Goal: Task Accomplishment & Management: Use online tool/utility

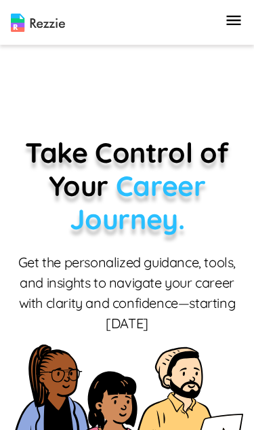
click at [225, 31] on div "Products Resume & Cover Letter Builder AI Resume Review Resource center Contact…" at bounding box center [234, 22] width 19 height 23
click at [237, 26] on icon "button" at bounding box center [234, 20] width 19 height 19
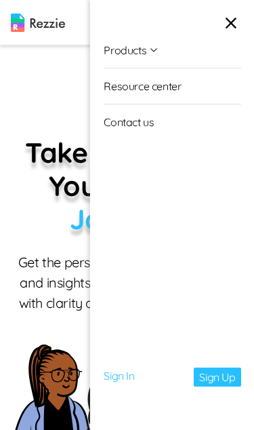
click at [126, 377] on link "Sign In" at bounding box center [119, 377] width 31 height 19
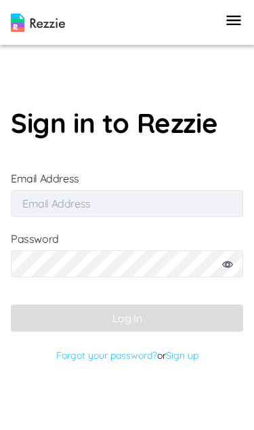
click at [43, 217] on input "Email Address" at bounding box center [127, 203] width 233 height 27
click at [33, 217] on input "Email Address" at bounding box center [127, 203] width 233 height 27
paste input "[EMAIL_ADDRESS][DOMAIN_NAME]"
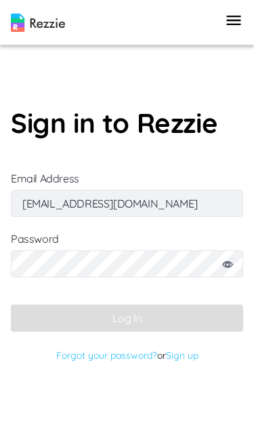
type input "[EMAIL_ADDRESS][DOMAIN_NAME]"
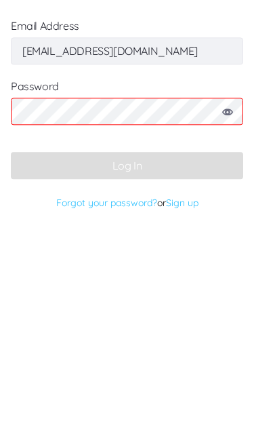
scroll to position [1, 0]
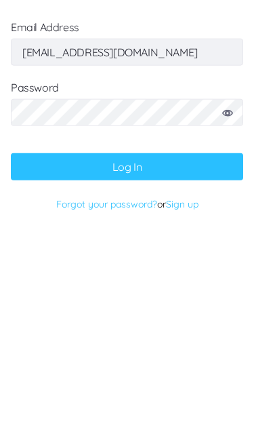
click at [222, 261] on icon at bounding box center [227, 264] width 11 height 7
click at [58, 305] on button "Log In" at bounding box center [127, 318] width 233 height 27
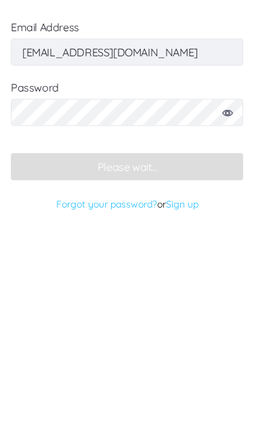
scroll to position [56, 0]
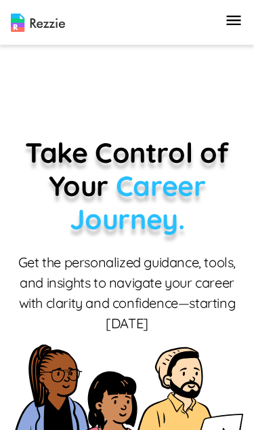
click at [242, 20] on icon "button" at bounding box center [234, 20] width 19 height 19
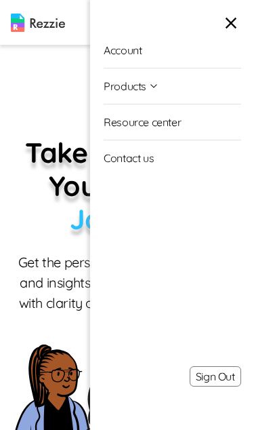
click at [50, 350] on img at bounding box center [127, 421] width 233 height 152
click at [77, 352] on img at bounding box center [127, 421] width 233 height 152
click at [239, 25] on icon "button" at bounding box center [231, 23] width 19 height 19
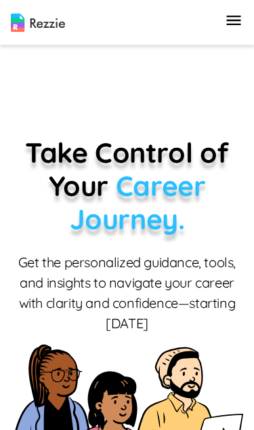
click at [240, 18] on icon "button" at bounding box center [234, 20] width 19 height 19
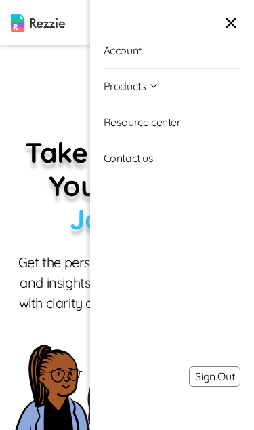
click at [189, 86] on li "Products Resume & Cover Letter Builder AI Resume Review" at bounding box center [172, 87] width 137 height 36
click at [155, 89] on icon "button" at bounding box center [154, 86] width 11 height 11
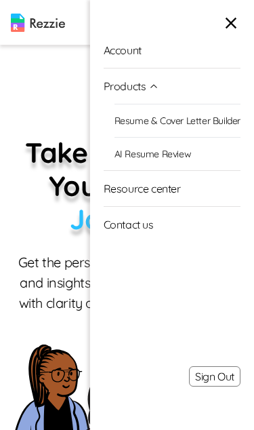
click at [189, 157] on link "AI Resume Review" at bounding box center [178, 153] width 126 height 33
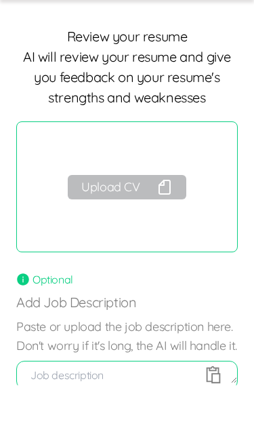
scroll to position [55, 0]
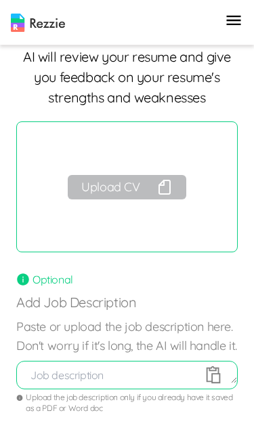
click at [152, 187] on button "Upload CV" at bounding box center [127, 187] width 118 height 24
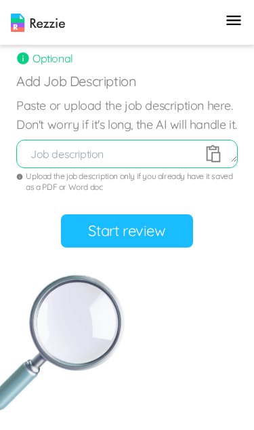
click at [157, 248] on button "Start review" at bounding box center [127, 230] width 132 height 33
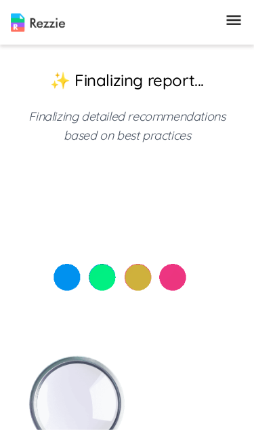
scroll to position [0, 0]
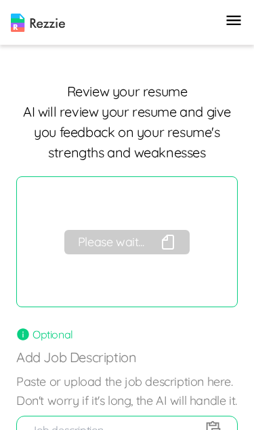
click at [165, 240] on icon "button" at bounding box center [168, 242] width 16 height 16
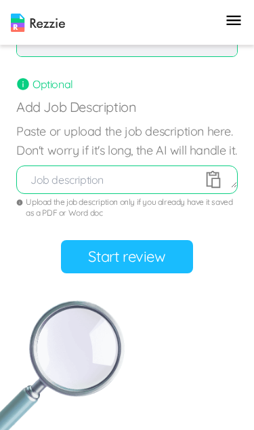
click at [159, 273] on button "Start review" at bounding box center [127, 256] width 132 height 33
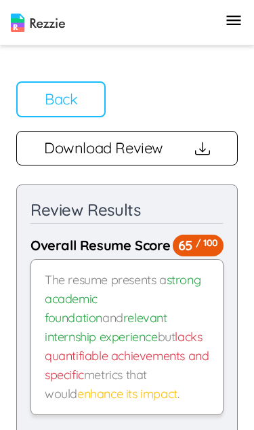
click at [53, 97] on button "Back" at bounding box center [61, 99] width 90 height 36
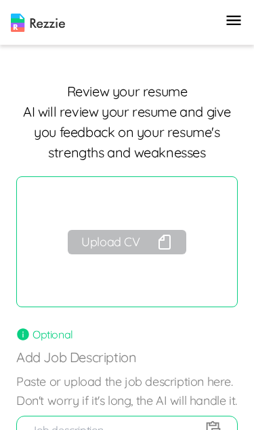
click at [155, 253] on button "Upload CV" at bounding box center [127, 242] width 118 height 24
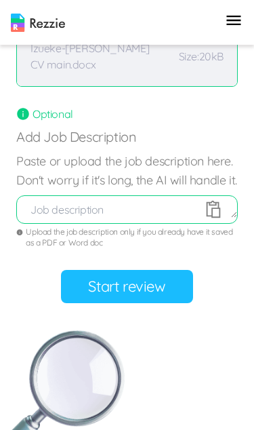
click at [148, 303] on button "Start review" at bounding box center [127, 286] width 132 height 33
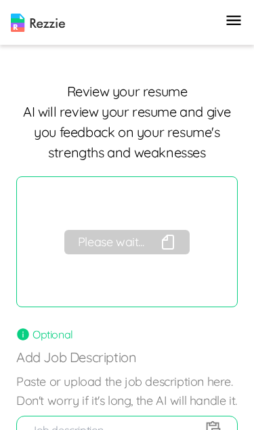
click at [165, 239] on icon "button" at bounding box center [168, 242] width 16 height 16
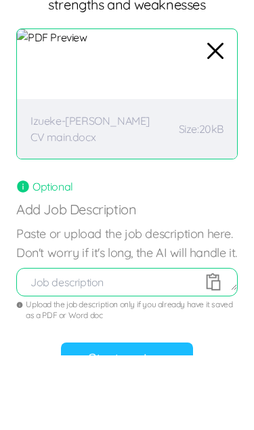
scroll to position [148, 0]
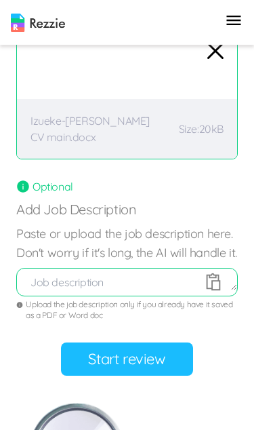
click at [144, 376] on button "Start review" at bounding box center [127, 359] width 132 height 33
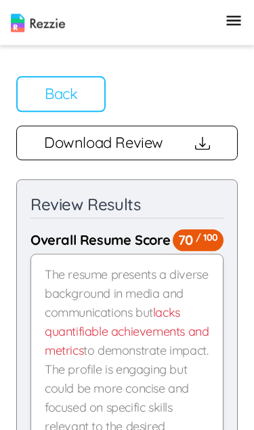
scroll to position [0, 0]
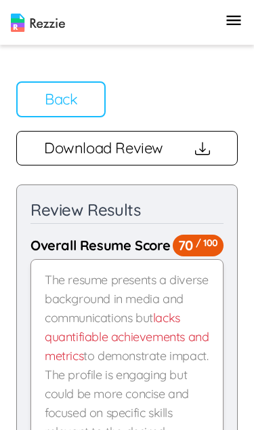
click at [55, 93] on button "Back" at bounding box center [61, 99] width 90 height 36
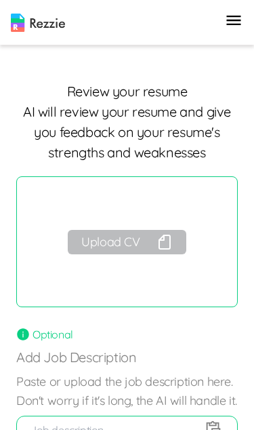
click at [156, 235] on button "Upload CV" at bounding box center [127, 242] width 118 height 24
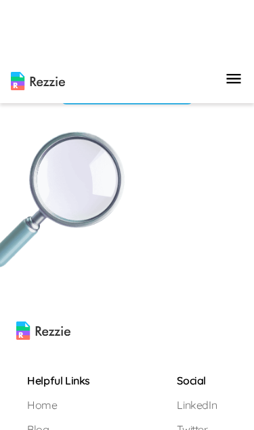
click at [143, 46] on button "Start review" at bounding box center [127, 29] width 132 height 33
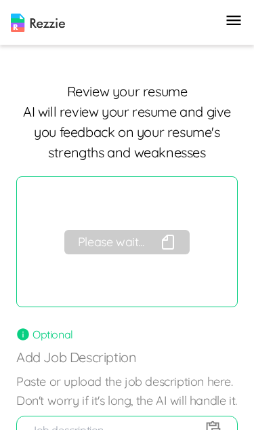
click at [174, 237] on icon "button" at bounding box center [168, 242] width 11 height 14
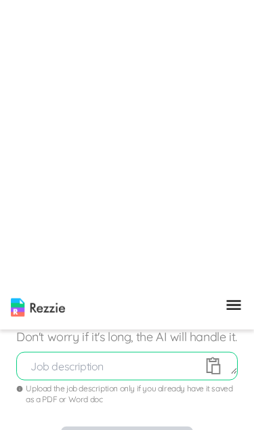
scroll to position [64, 0]
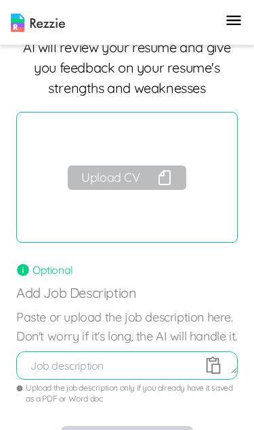
click at [169, 179] on icon "button" at bounding box center [165, 178] width 16 height 16
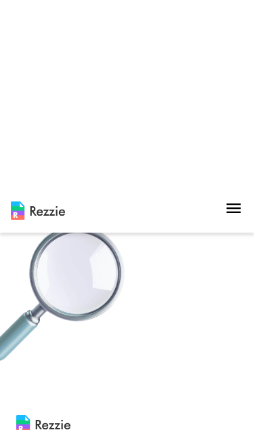
scroll to position [242, 0]
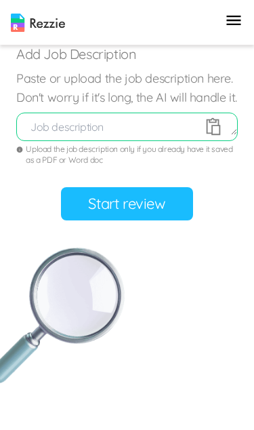
click at [160, 220] on button "Start review" at bounding box center [127, 203] width 132 height 33
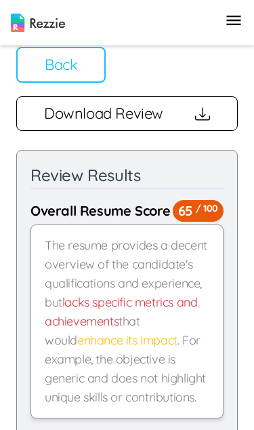
scroll to position [0, 0]
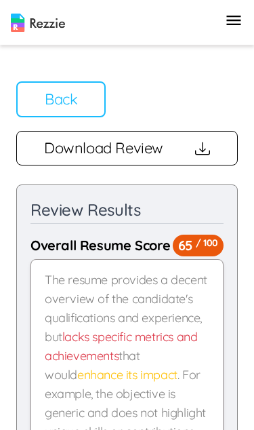
click at [54, 108] on button "Back" at bounding box center [61, 99] width 90 height 36
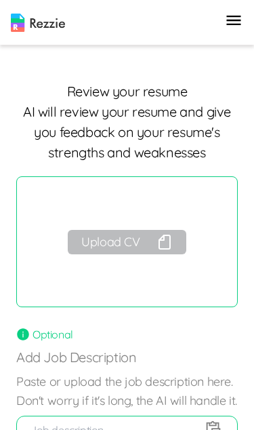
click at [149, 241] on button "Upload CV" at bounding box center [127, 242] width 118 height 24
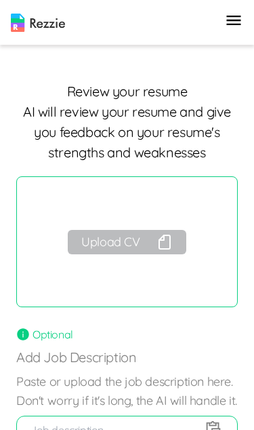
click at [163, 244] on icon "button" at bounding box center [165, 242] width 16 height 16
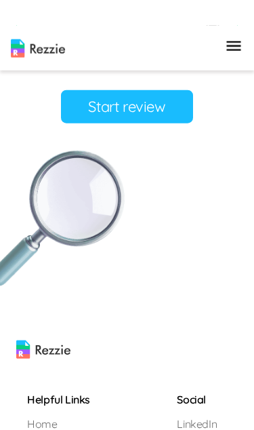
click at [161, 98] on button "Start review" at bounding box center [127, 80] width 132 height 33
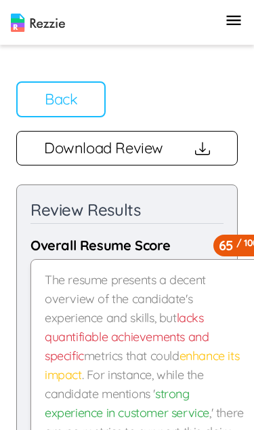
click at [41, 102] on button "Back" at bounding box center [61, 99] width 90 height 36
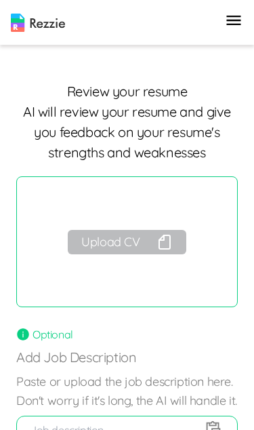
click at [149, 248] on button "Upload CV" at bounding box center [127, 242] width 118 height 24
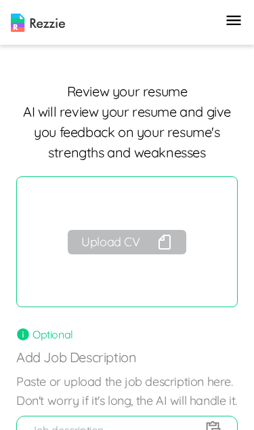
click at [153, 237] on button "Upload CV" at bounding box center [127, 242] width 118 height 24
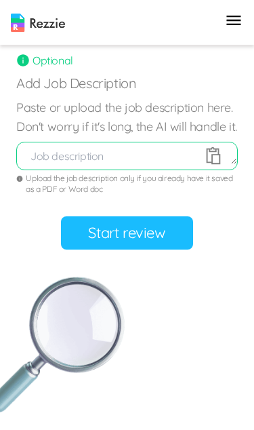
click at [165, 216] on button "Start review" at bounding box center [127, 232] width 132 height 33
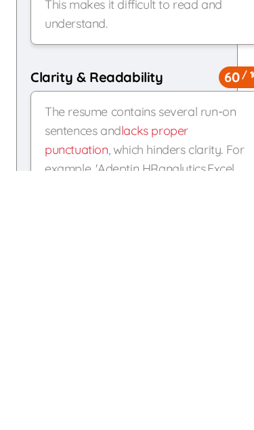
scroll to position [686, 0]
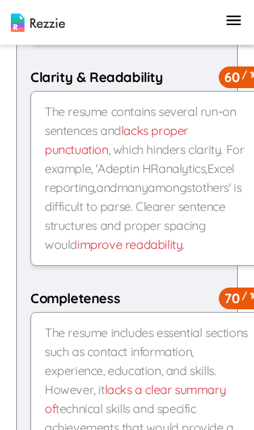
click at [130, 233] on div "The resume contains several run-on sentences and lacks proper punctuation , whi…" at bounding box center [150, 178] width 239 height 175
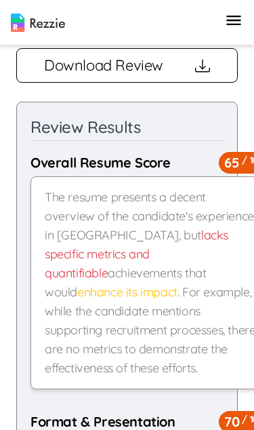
scroll to position [0, 0]
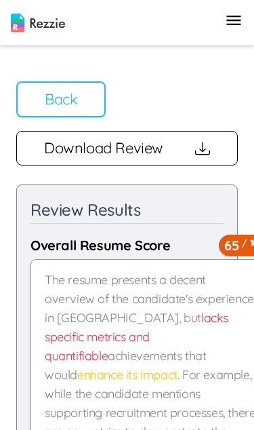
click at [62, 93] on button "Back" at bounding box center [61, 99] width 90 height 36
